Goal: Download file/media

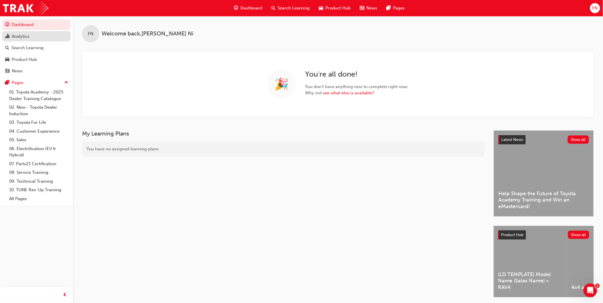
click at [21, 39] on div "Analytics" at bounding box center [21, 36] width 18 height 7
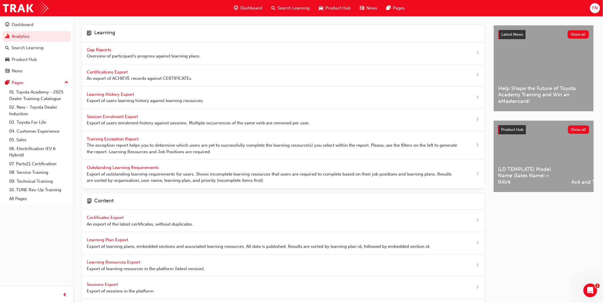
click at [109, 94] on span "Learning History Export" at bounding box center [111, 94] width 48 height 5
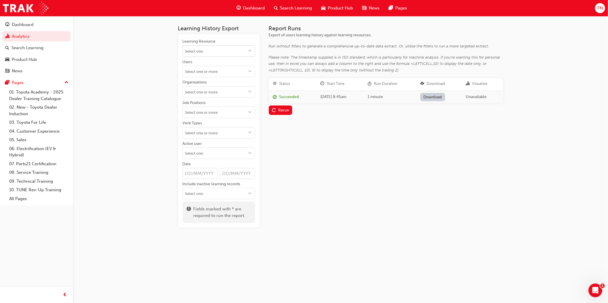
click at [218, 50] on input "Learning Resource" at bounding box center [219, 51] width 72 height 11
click at [212, 134] on input "Verb Types" at bounding box center [219, 133] width 72 height 11
click at [212, 134] on input "Verb Types ABANDON ABSENT ACCEPT ACCESS ACHIEVE AGREE ANSWER ASSIGN ATTEMPT ATT…" at bounding box center [219, 133] width 72 height 11
click at [121, 119] on div "Learning History Export Learning Resource Users Organisations Job Positions Ver…" at bounding box center [304, 151] width 608 height 303
click at [213, 138] on input "Verb Types" at bounding box center [219, 133] width 72 height 11
